Goal: Transaction & Acquisition: Purchase product/service

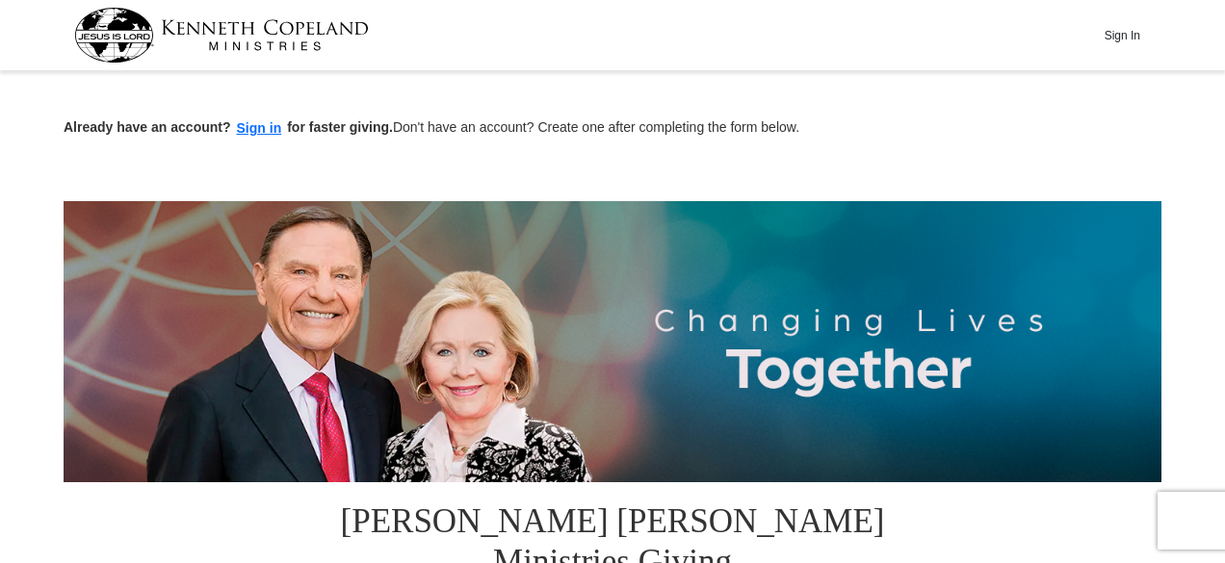
scroll to position [493, 0]
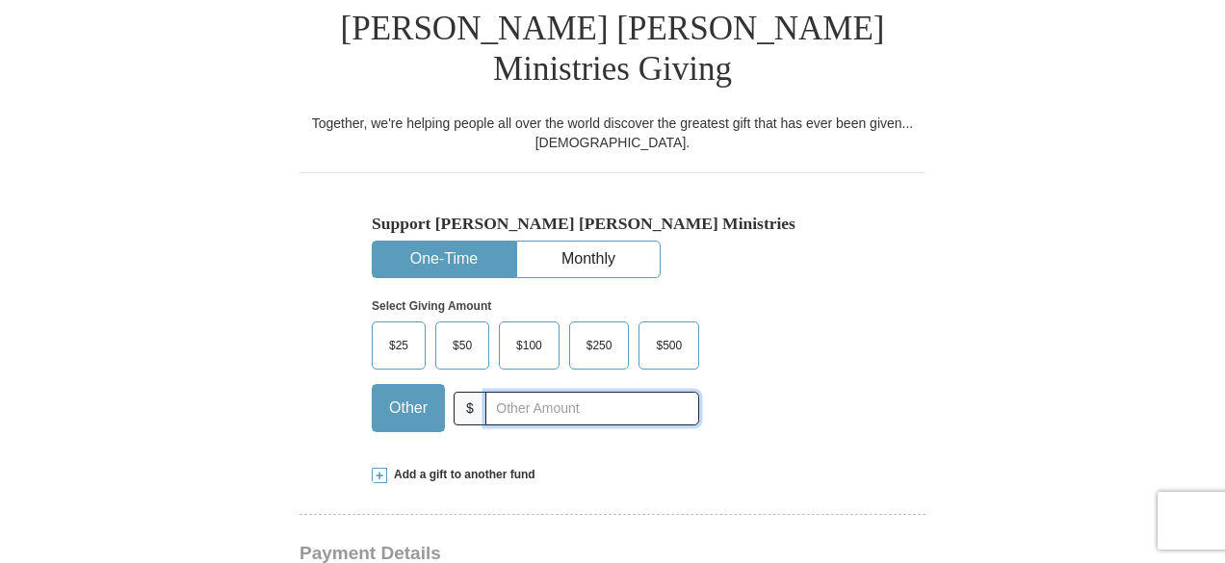
click at [495, 392] on input "text" at bounding box center [592, 409] width 214 height 34
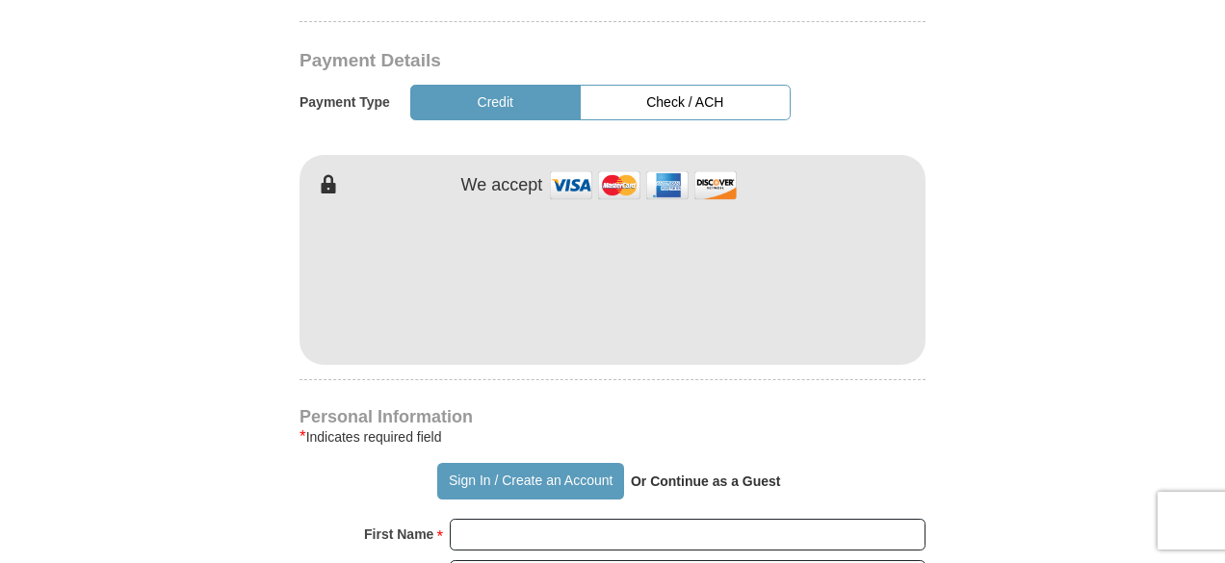
type input "27"
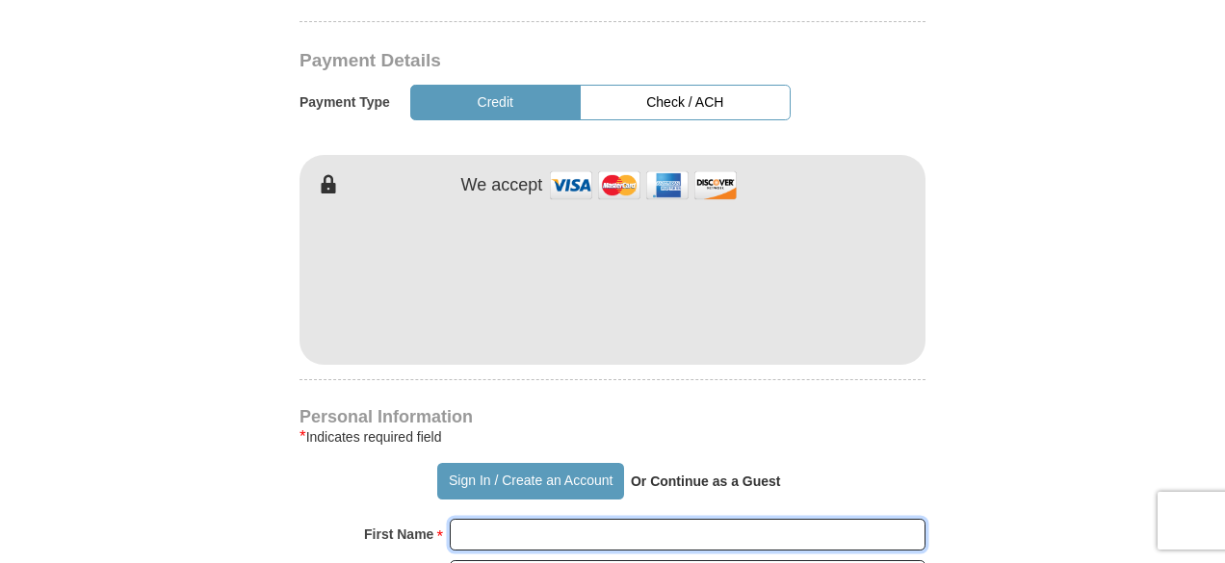
type input "[PERSON_NAME]"
type input "Agren"
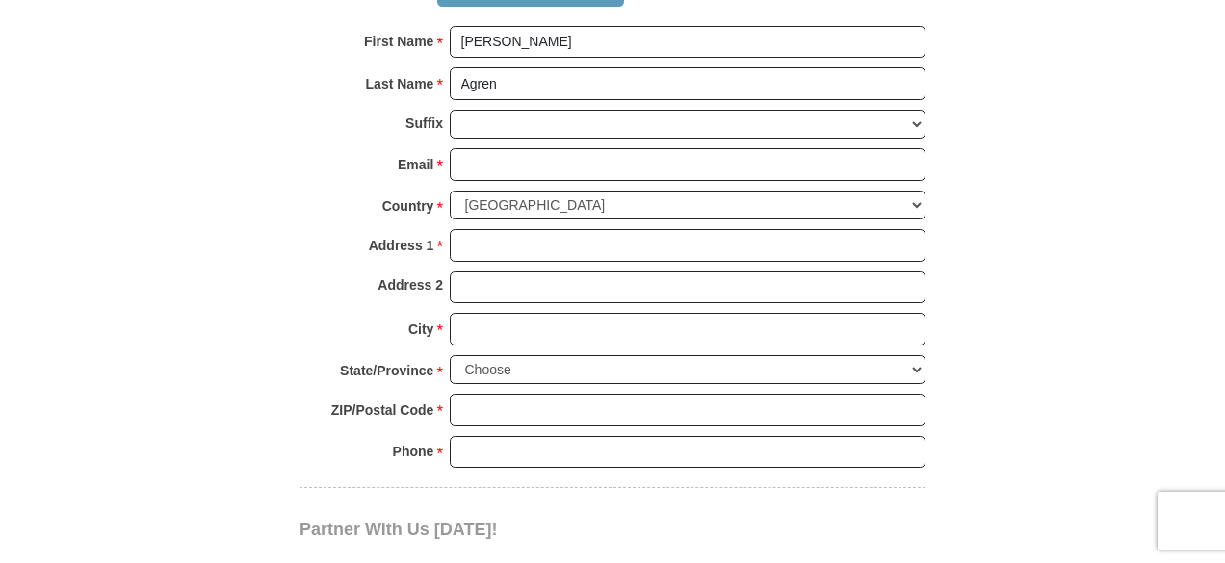
scroll to position [1972, 0]
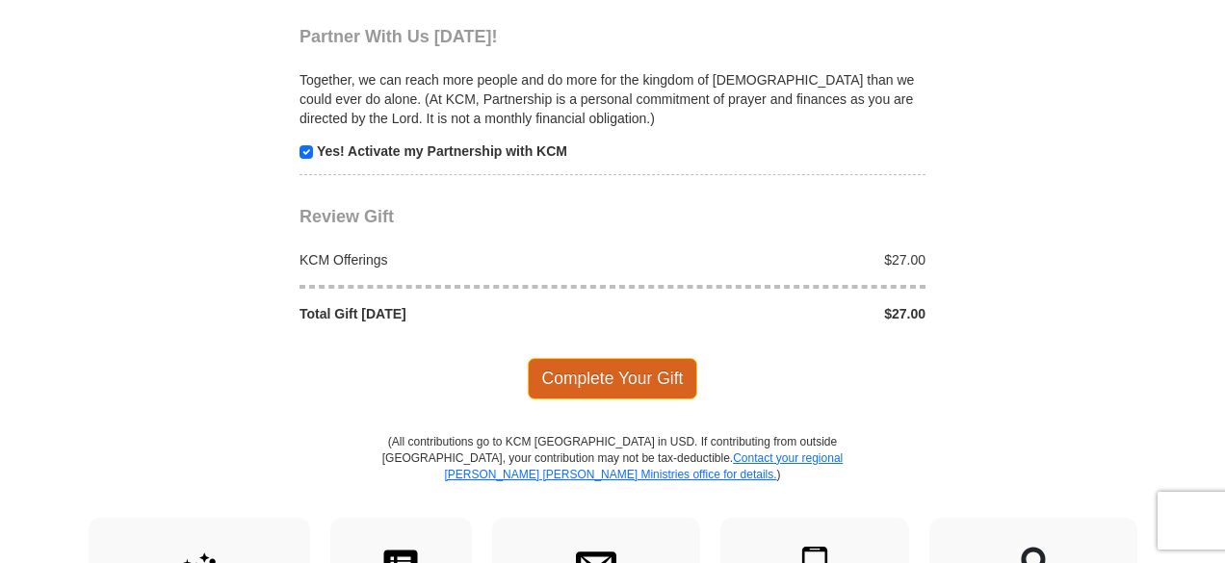
click at [558, 358] on span "Complete Your Gift" at bounding box center [613, 378] width 170 height 40
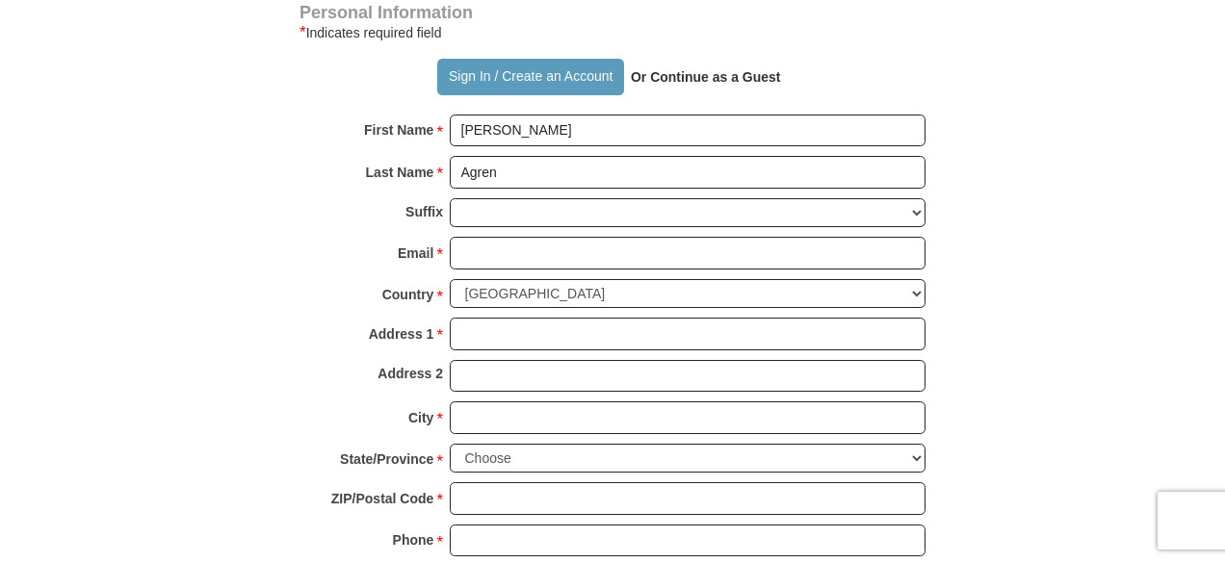
scroll to position [1962, 0]
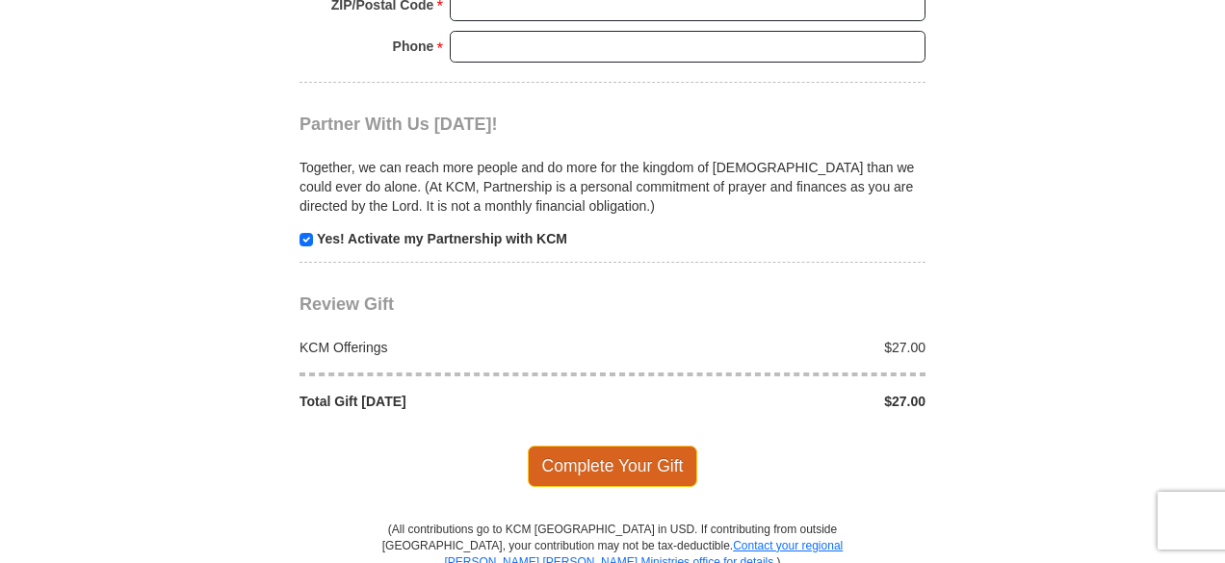
click at [665, 446] on span "Complete Your Gift" at bounding box center [613, 466] width 170 height 40
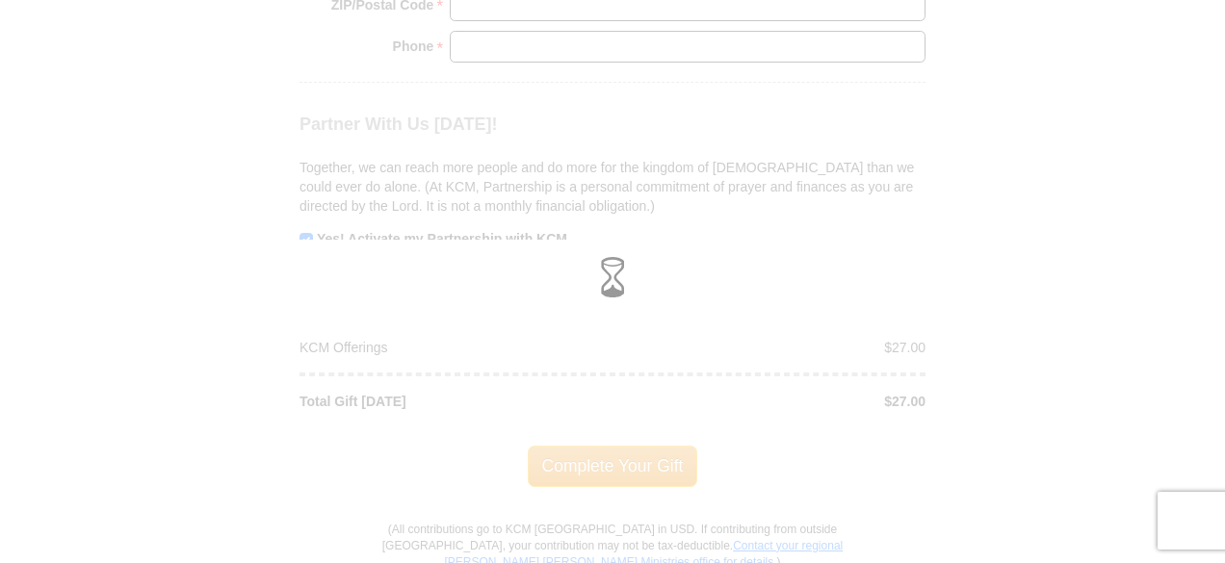
scroll to position [1468, 0]
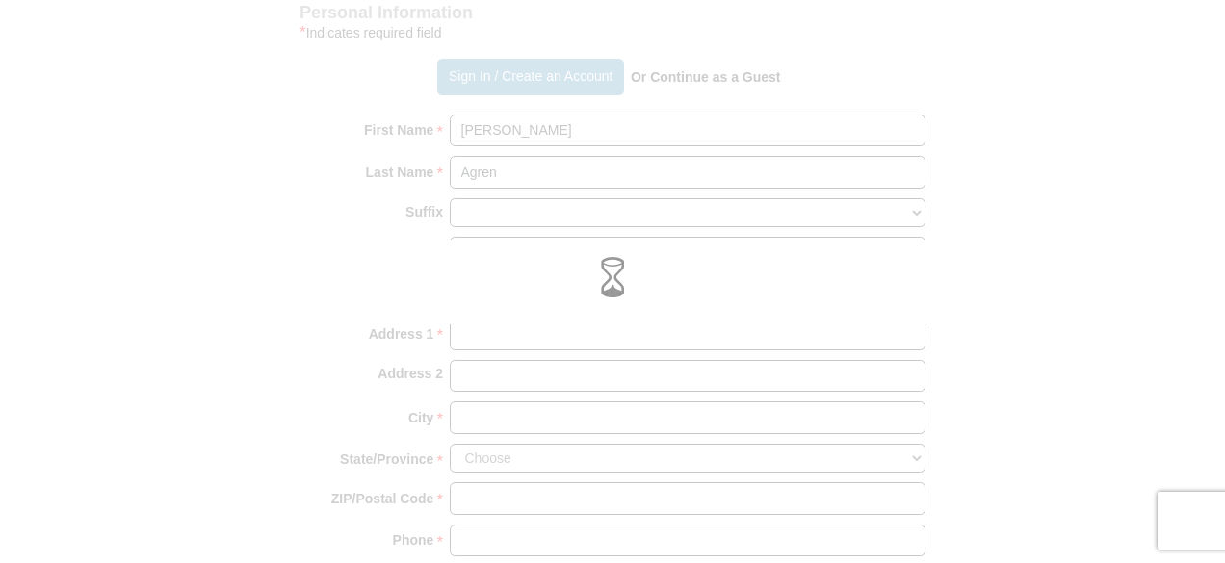
click at [526, 207] on div at bounding box center [612, 281] width 1225 height 563
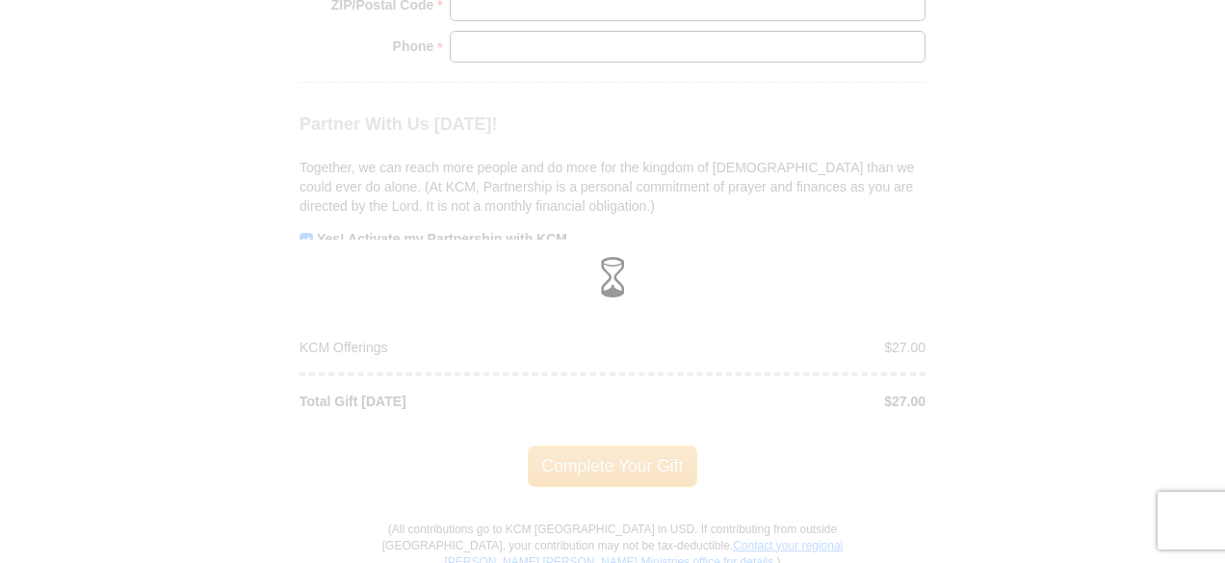
click at [302, 188] on div at bounding box center [612, 281] width 1225 height 563
click at [308, 196] on div at bounding box center [612, 281] width 1225 height 563
click at [302, 142] on div at bounding box center [612, 281] width 1225 height 563
click at [308, 184] on div at bounding box center [612, 281] width 1225 height 563
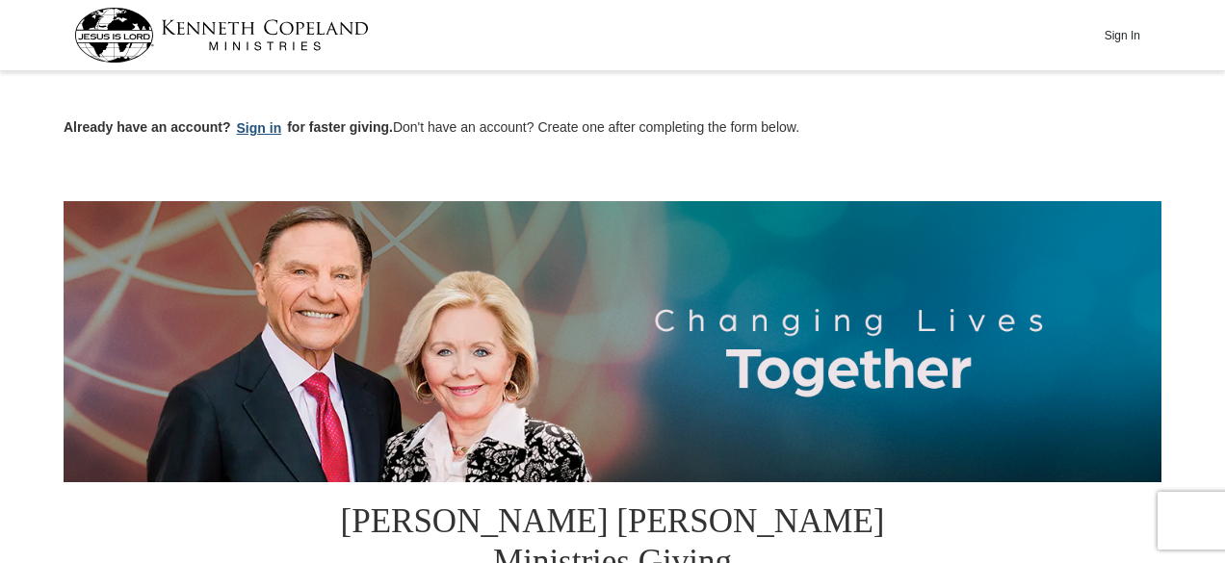
click at [244, 128] on button "Sign in" at bounding box center [259, 128] width 57 height 22
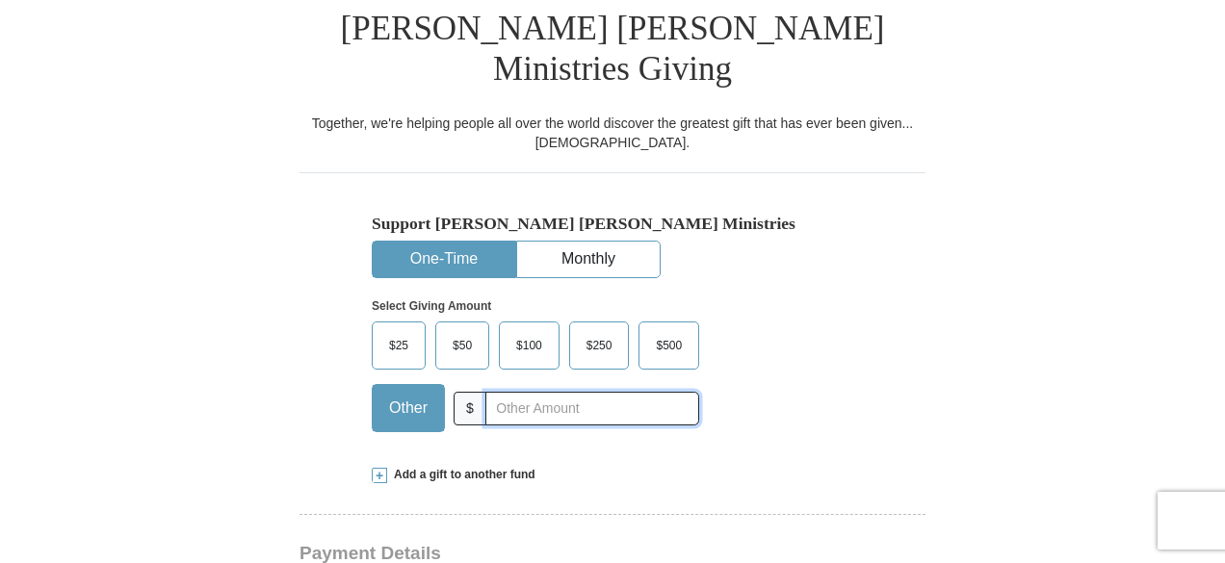
drag, startPoint x: 1229, startPoint y: 421, endPoint x: 533, endPoint y: 372, distance: 698.0
click at [533, 392] on input "text" at bounding box center [592, 409] width 214 height 34
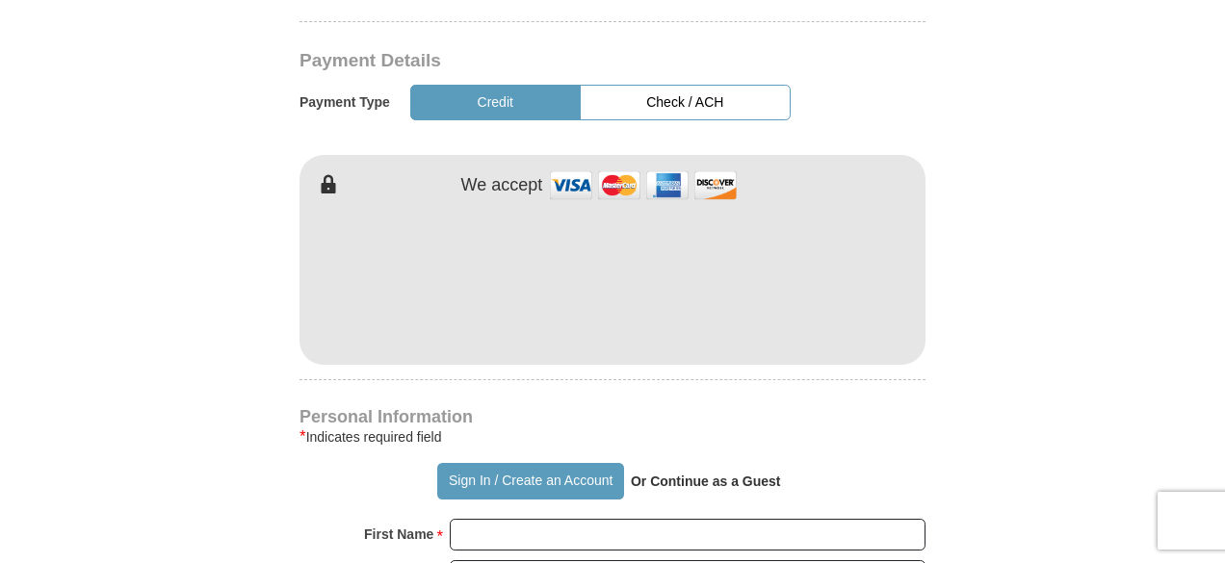
type input "27.00"
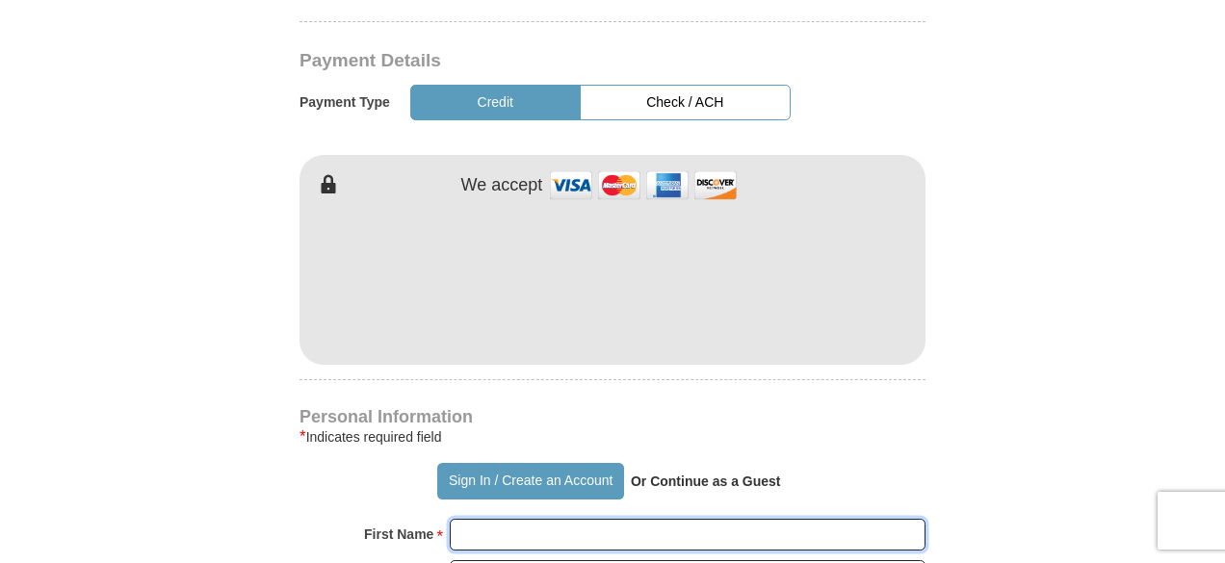
type input "[PERSON_NAME]"
type input "Agren"
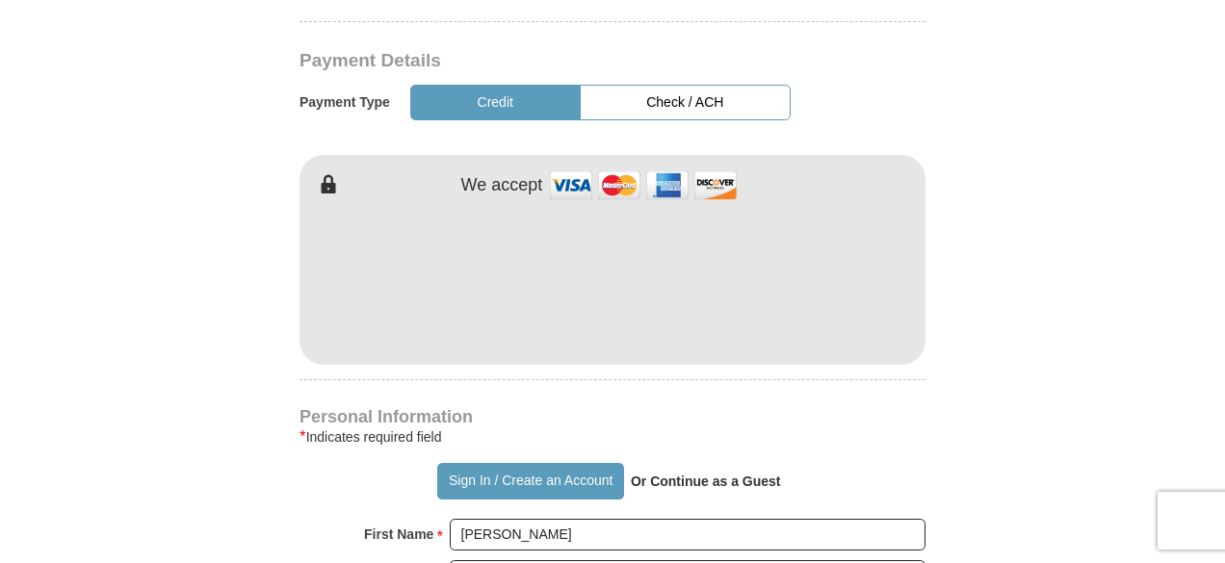
click at [736, 474] on strong "Or Continue as a Guest" at bounding box center [706, 481] width 150 height 15
click at [655, 474] on strong "Or Continue as a Guest" at bounding box center [706, 481] width 150 height 15
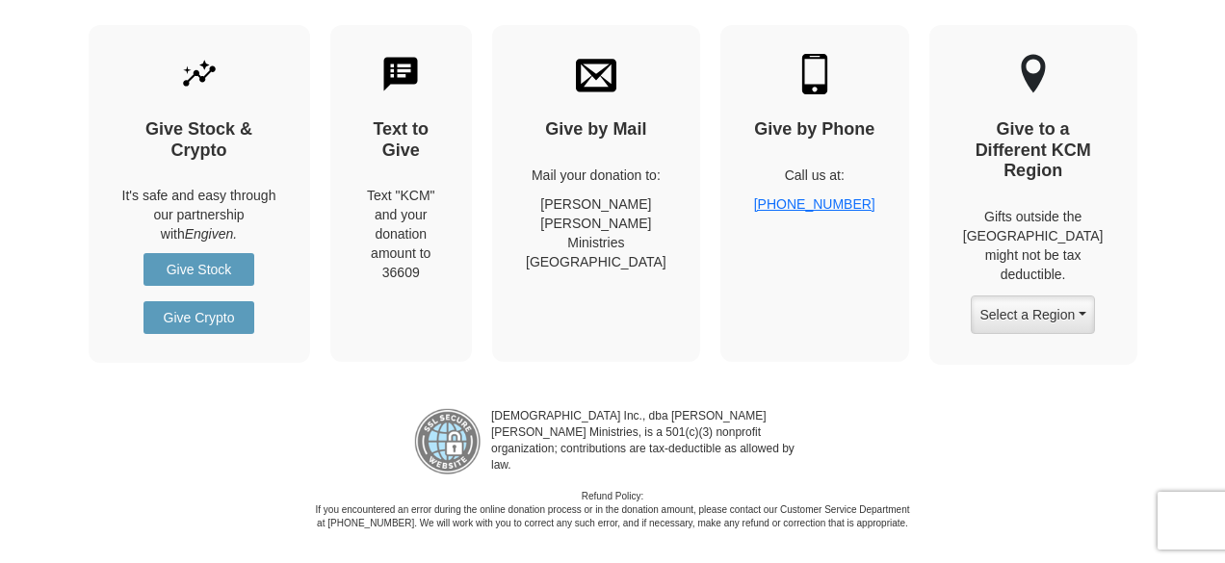
scroll to position [1972, 0]
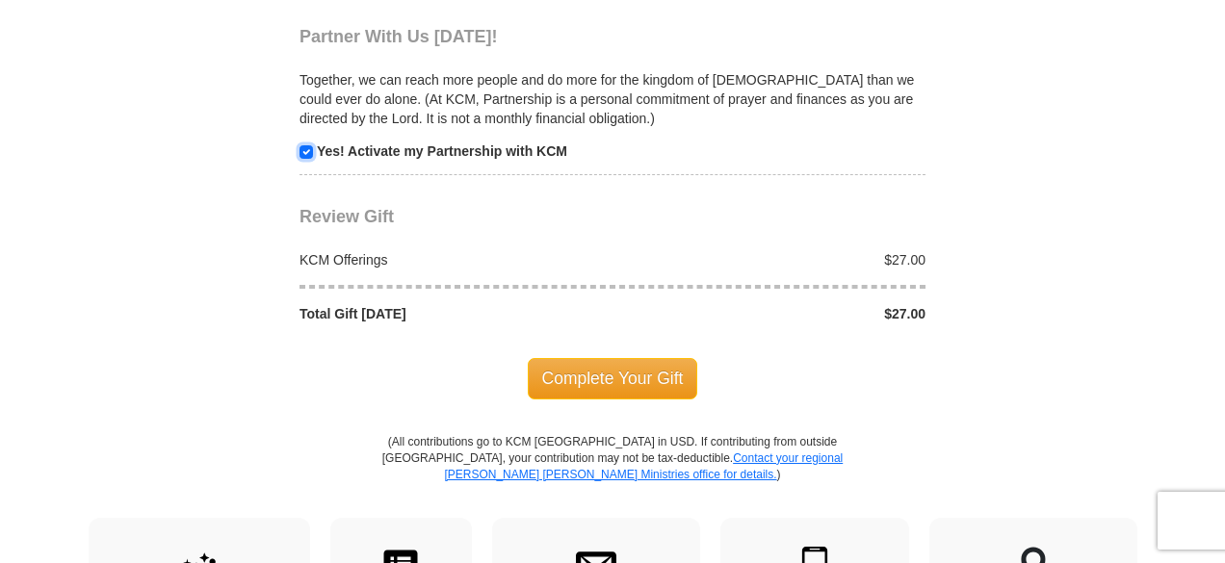
click at [311, 145] on input "checkbox" at bounding box center [306, 151] width 13 height 13
checkbox input "false"
click at [588, 358] on span "Complete Your Gift" at bounding box center [613, 378] width 170 height 40
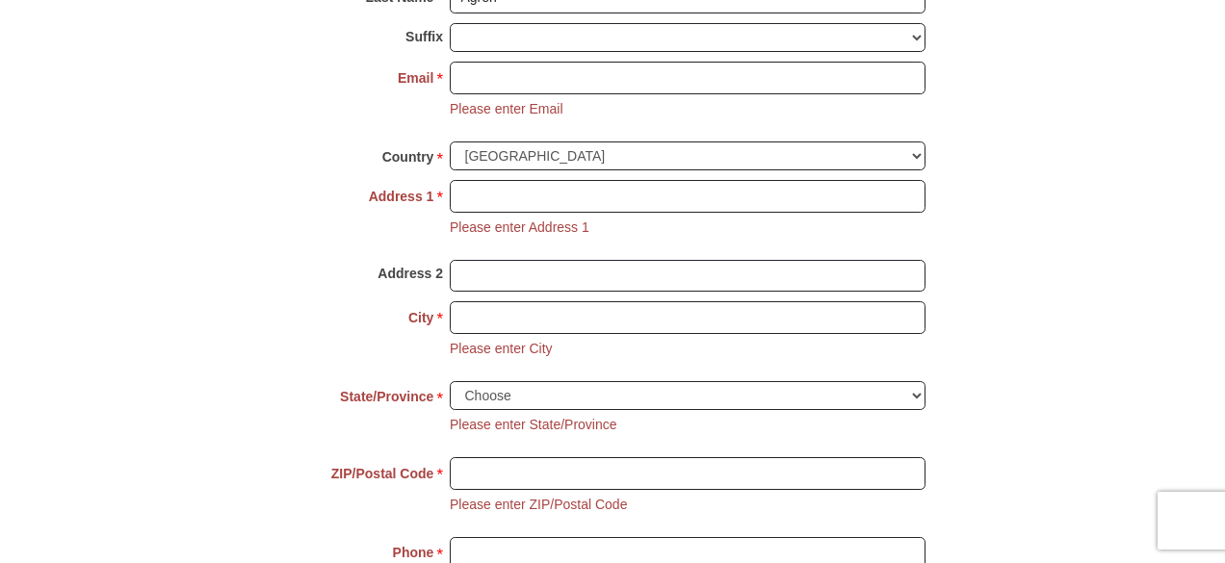
scroll to position [1073, 0]
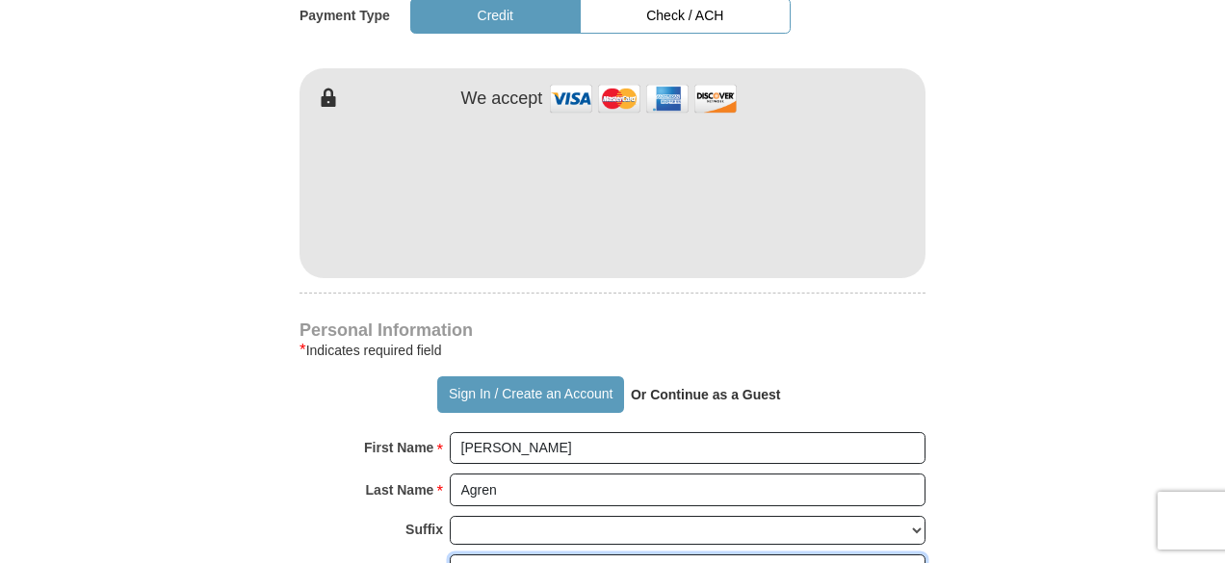
click at [507, 555] on input "Email *" at bounding box center [688, 571] width 476 height 33
type input "glenagren65@gmail.com"
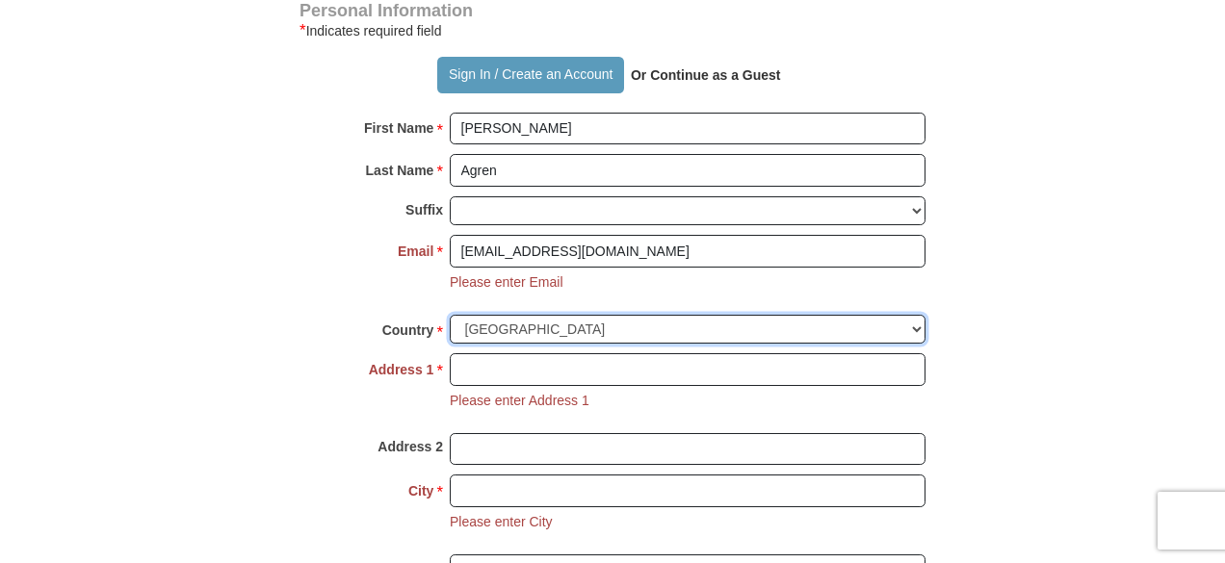
scroll to position [1393, 0]
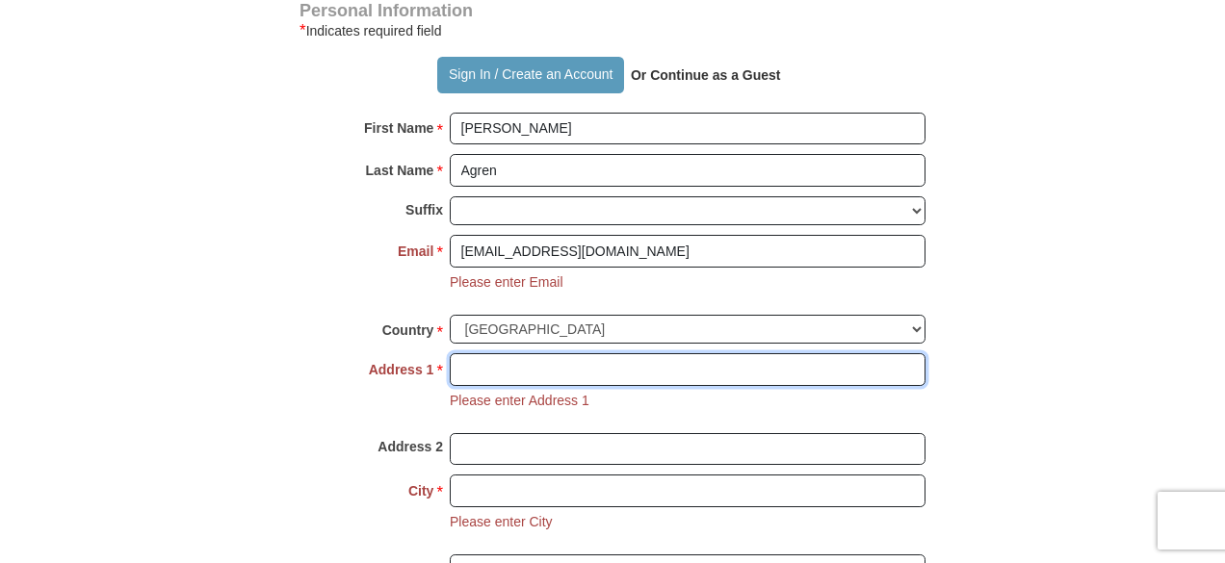
click at [559, 353] on input "Address 1 *" at bounding box center [688, 369] width 476 height 33
type input "14 Jouett Street"
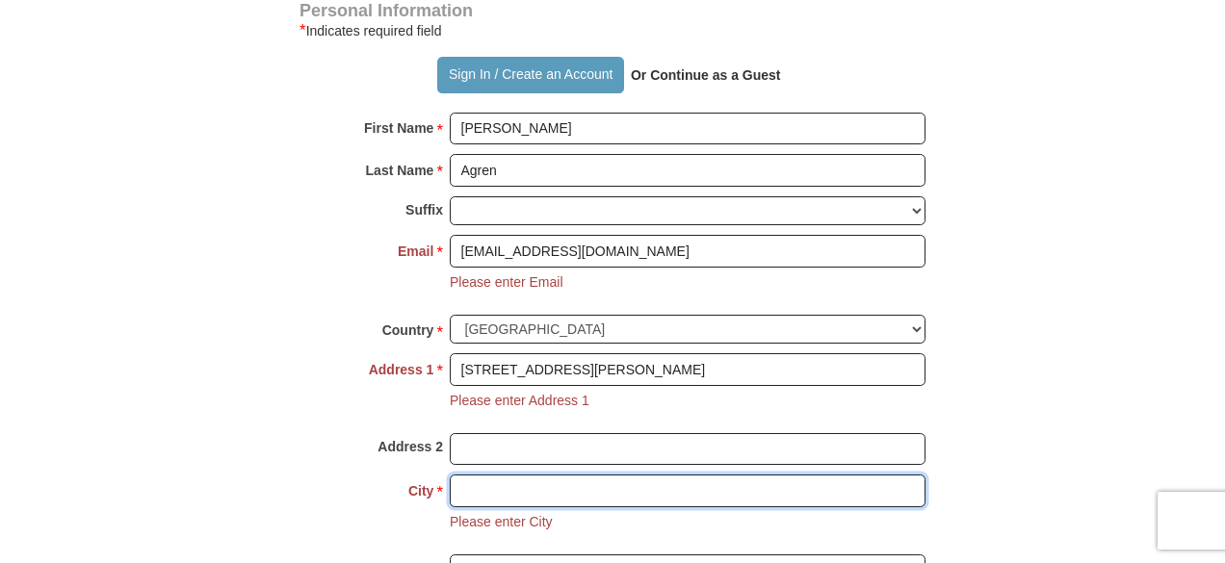
click at [571, 475] on input "City *" at bounding box center [688, 491] width 476 height 33
type input "Portsmouth"
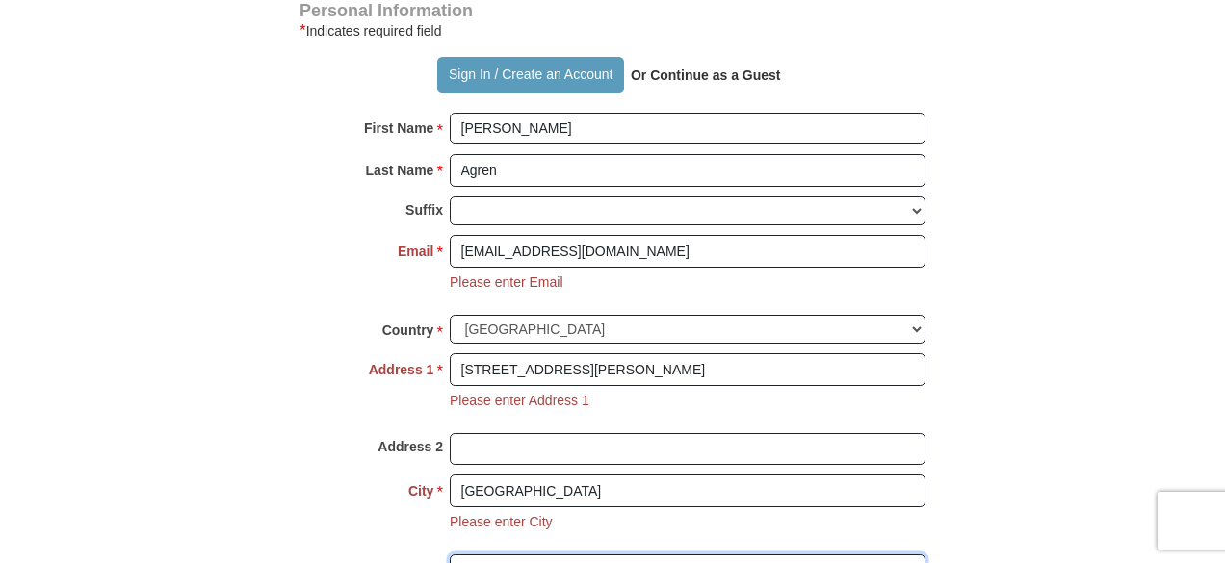
click at [549, 555] on select "Choose Alabama Alaska American Samoa Arizona Arkansas Armed Forces Americas Arm…" at bounding box center [688, 570] width 476 height 30
select select "VA"
click at [450, 555] on select "Choose Alabama Alaska American Samoa Arizona Arkansas Armed Forces Americas Arm…" at bounding box center [688, 570] width 476 height 30
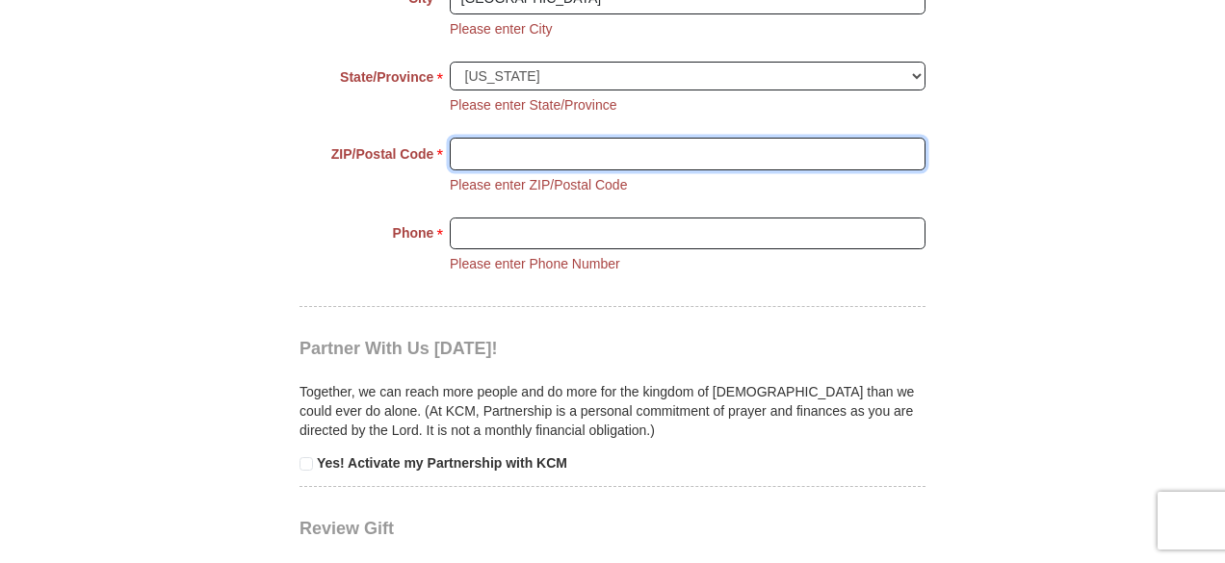
click at [520, 138] on input "ZIP/Postal Code *" at bounding box center [688, 154] width 476 height 33
type input "23702"
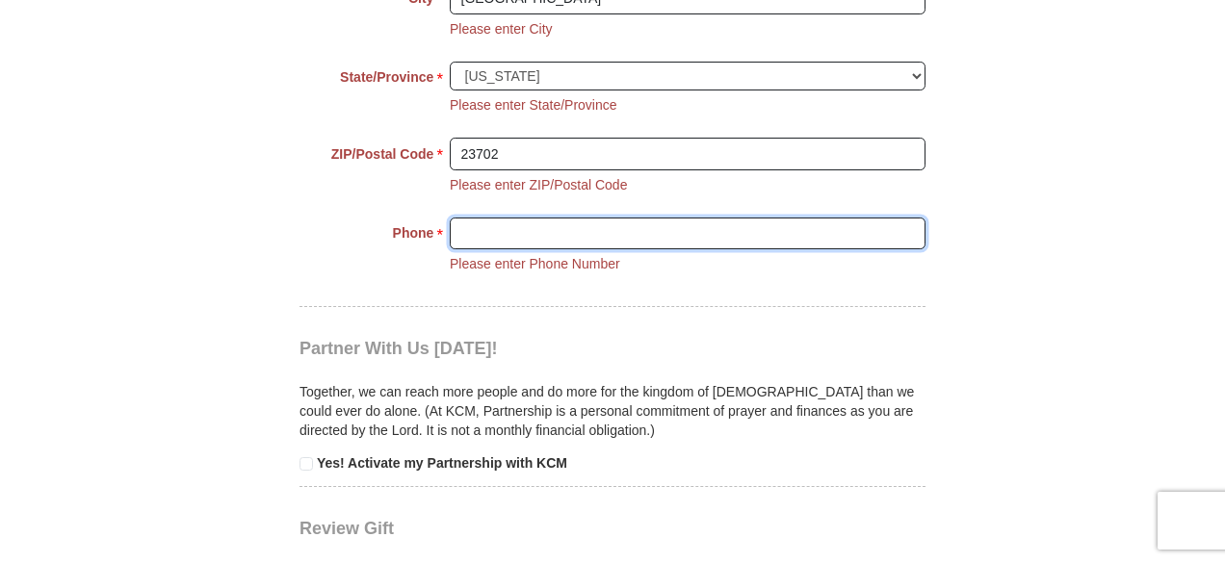
click at [541, 218] on input "Phone * *" at bounding box center [688, 234] width 476 height 33
type input "9188416951"
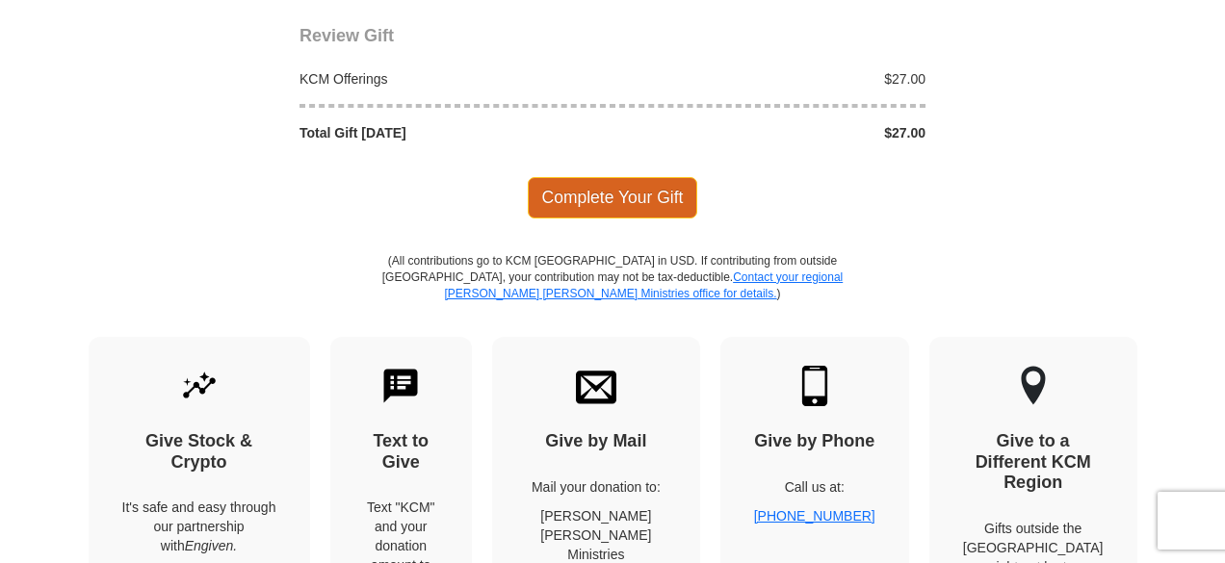
click at [588, 177] on span "Complete Your Gift" at bounding box center [613, 197] width 170 height 40
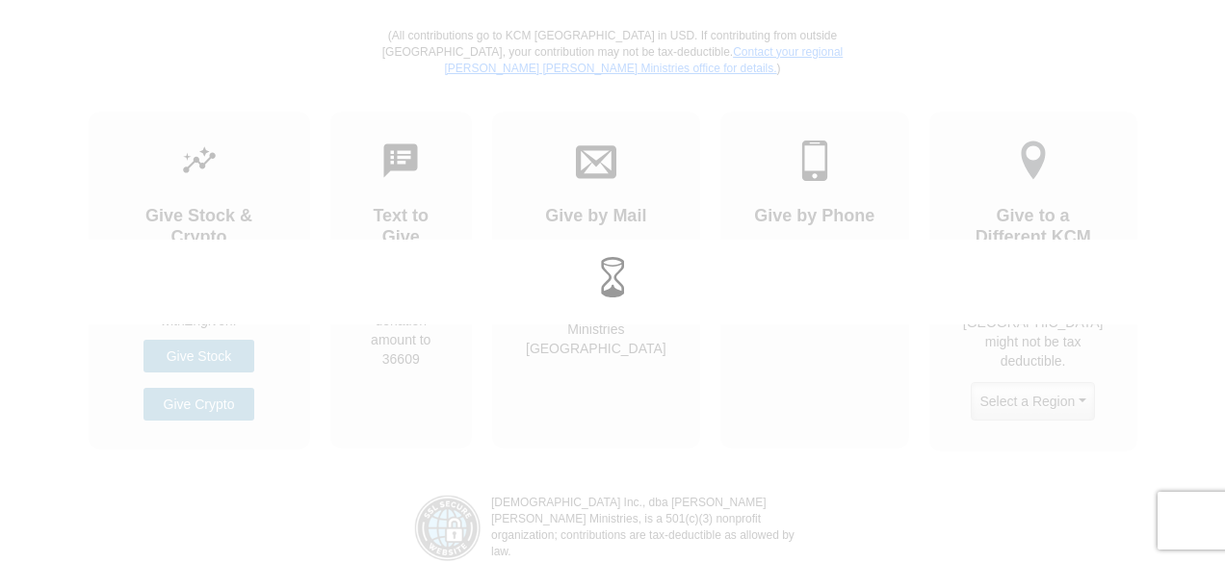
scroll to position [2153, 0]
